Goal: Information Seeking & Learning: Learn about a topic

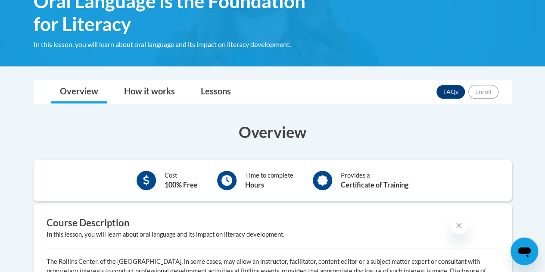
scroll to position [197, 0]
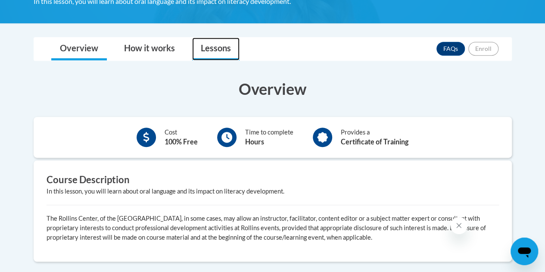
click at [207, 53] on link "Lessons" at bounding box center [215, 48] width 47 height 23
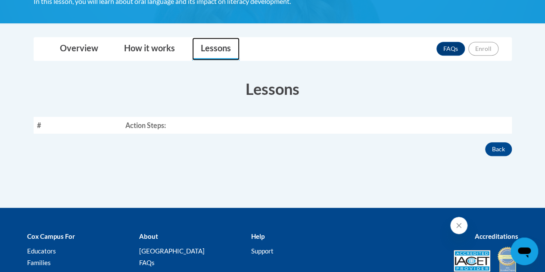
scroll to position [68, 0]
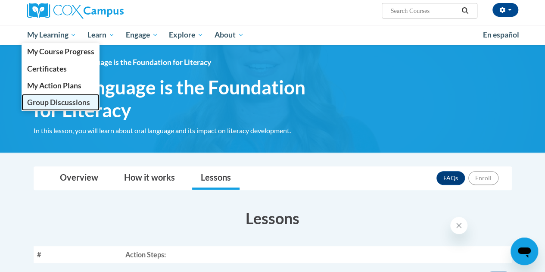
click at [77, 104] on span "Group Discussions" at bounding box center [58, 102] width 63 height 9
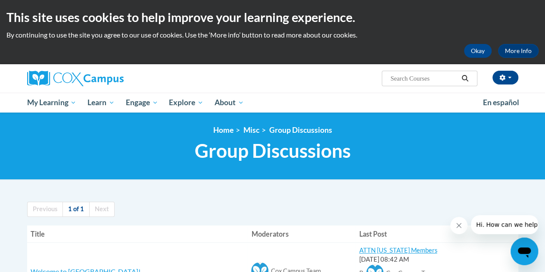
click at [417, 77] on input "Search..." at bounding box center [424, 78] width 69 height 10
type input "oral language"
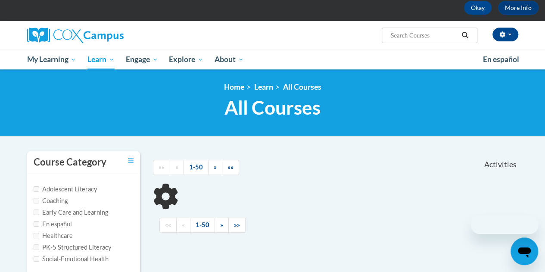
scroll to position [86, 0]
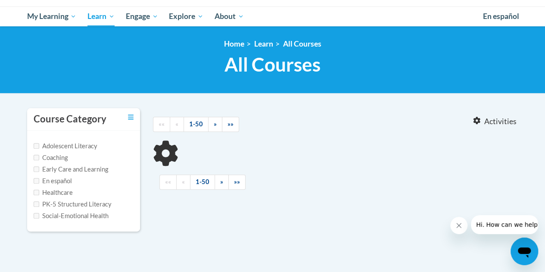
type input "oral language"
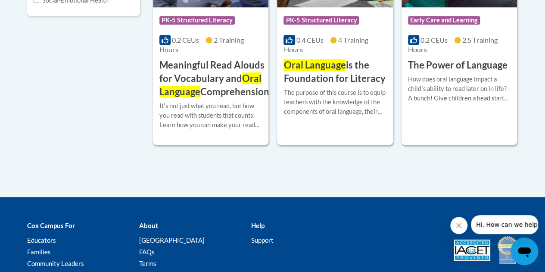
scroll to position [215, 0]
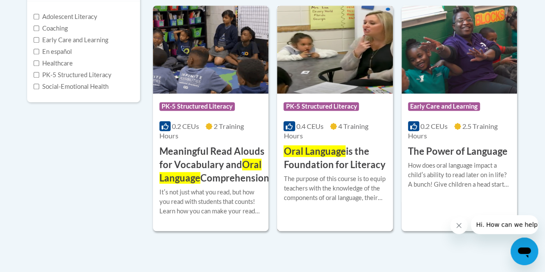
click at [357, 172] on div "More Info Enroll The purpose of this course is to equip teachers with the knowl…" at bounding box center [334, 193] width 115 height 44
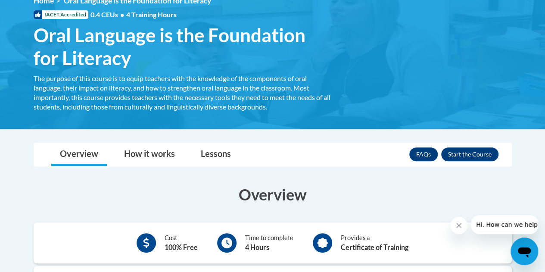
scroll to position [86, 0]
